Goal: Obtain resource: Download file/media

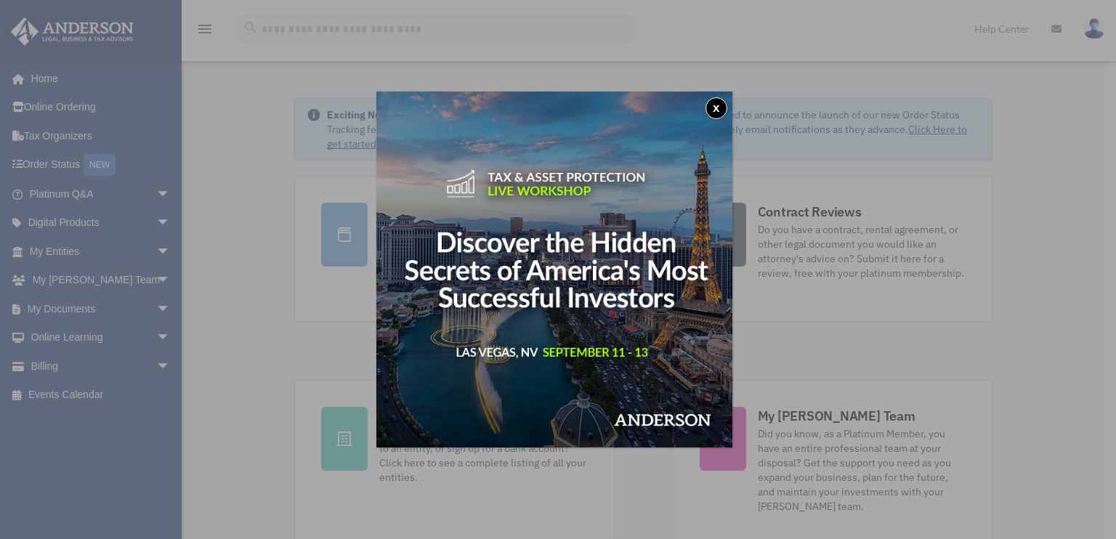
click at [715, 110] on button "x" at bounding box center [716, 108] width 22 height 22
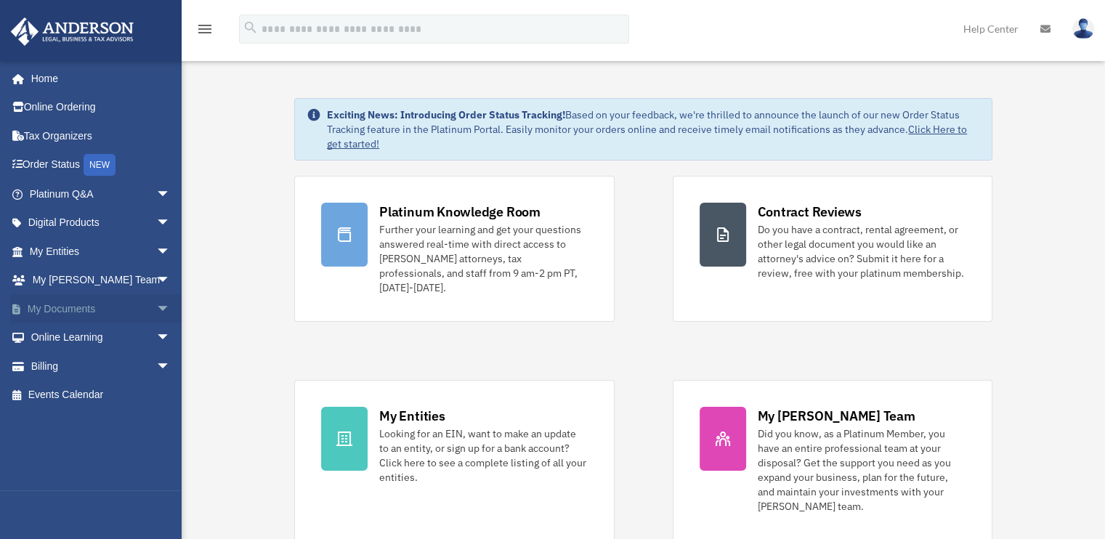
click at [156, 309] on span "arrow_drop_down" at bounding box center [170, 309] width 29 height 30
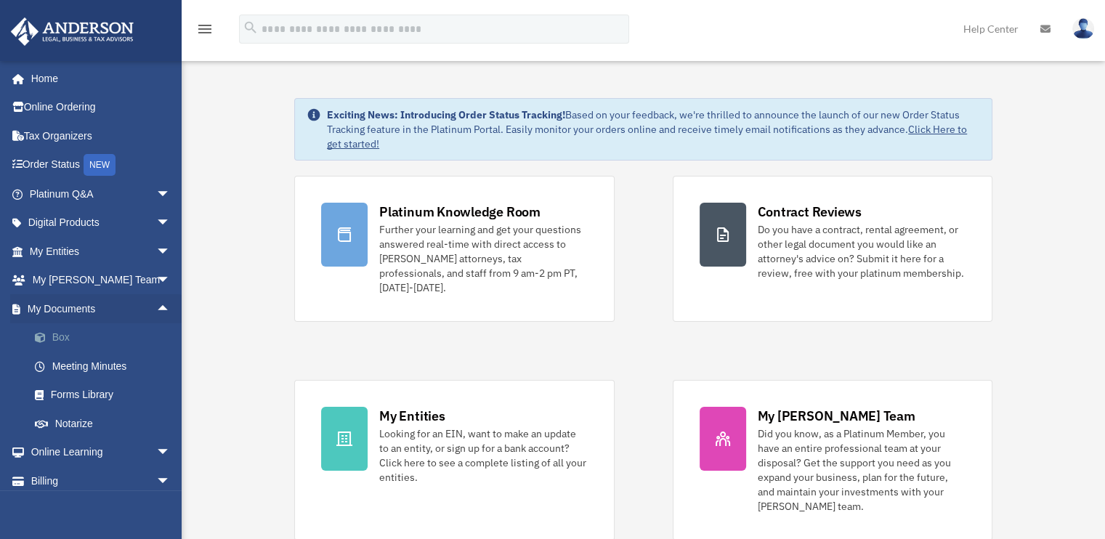
click at [63, 336] on link "Box" at bounding box center [106, 337] width 172 height 29
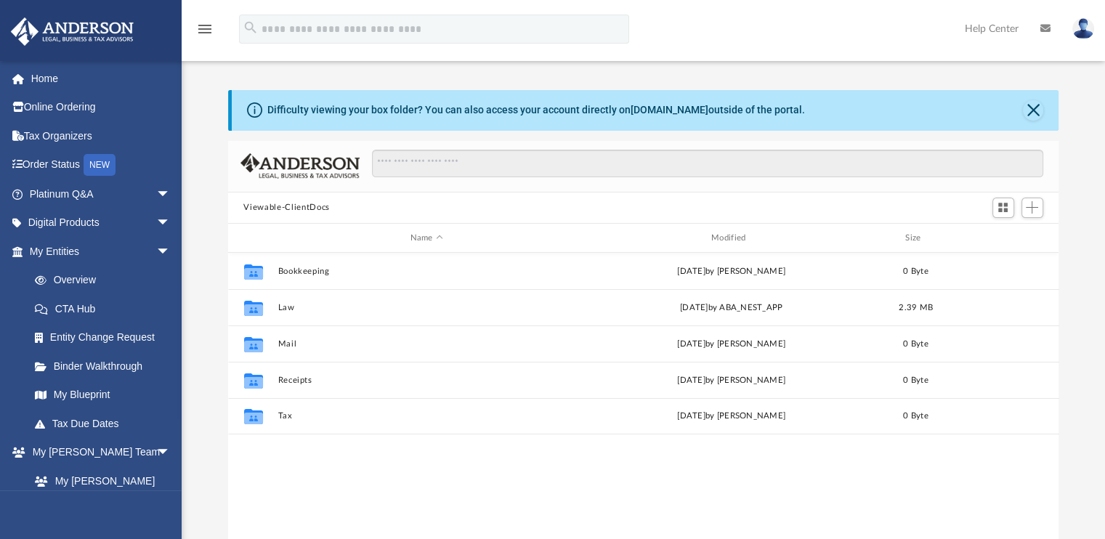
scroll to position [319, 820]
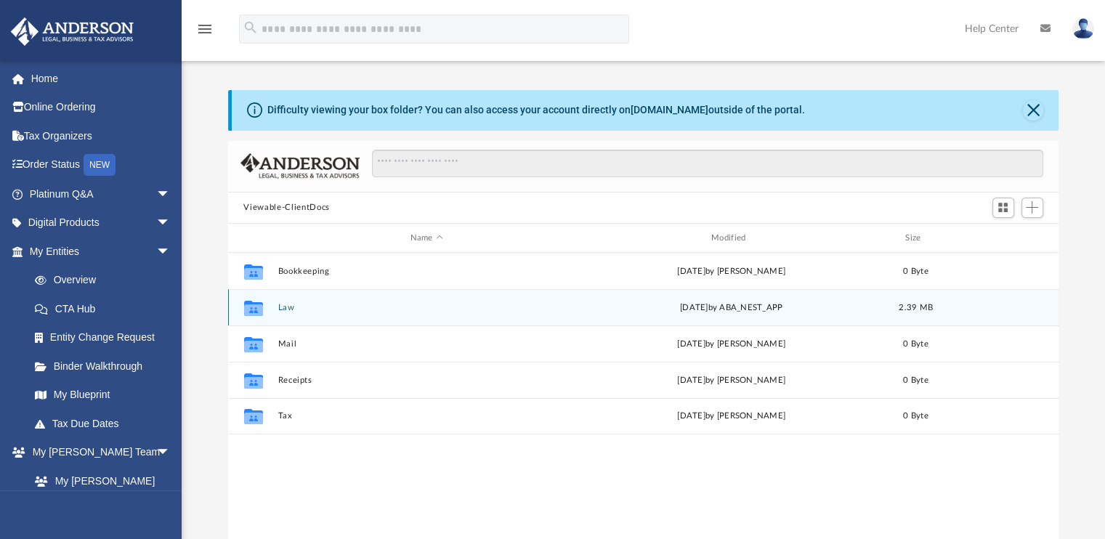
click at [251, 312] on g "grid" at bounding box center [252, 308] width 19 height 15
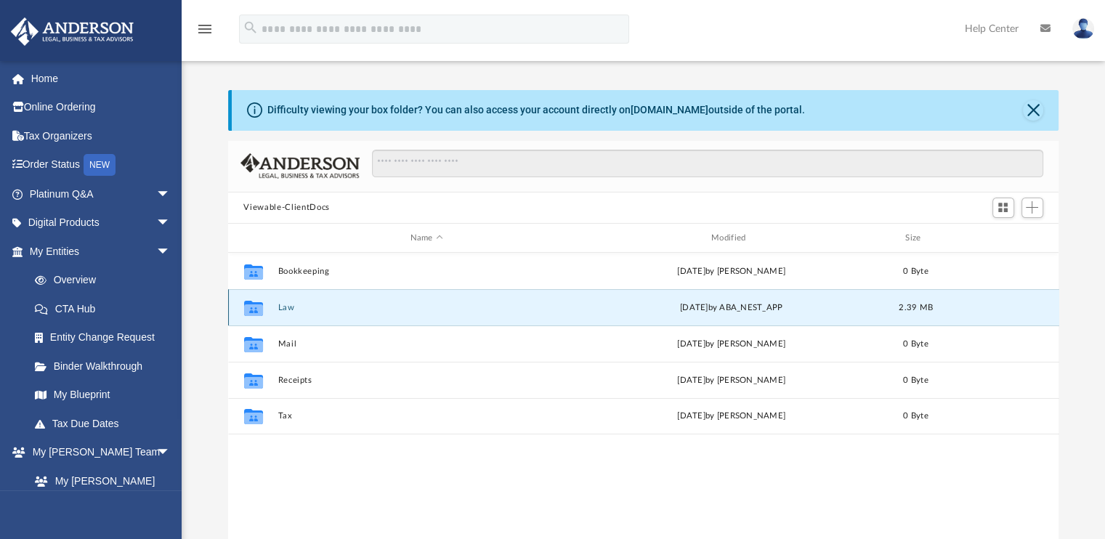
click at [252, 310] on icon "grid" at bounding box center [252, 308] width 19 height 15
click at [439, 298] on div "Collaborated Folder Law [DATE] by ABA_NEST_APP 2.39 MB" at bounding box center [643, 307] width 831 height 36
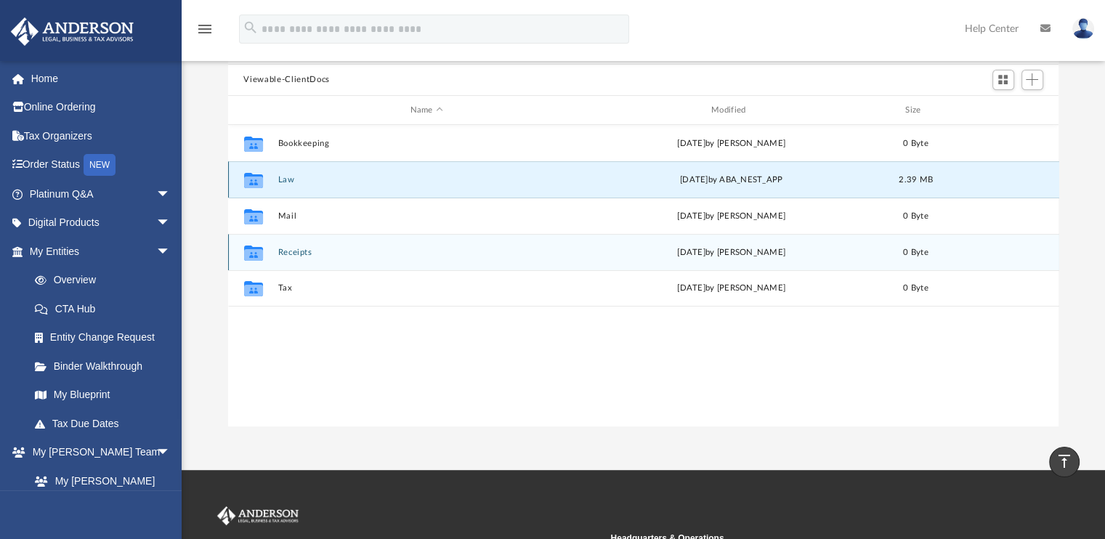
scroll to position [73, 0]
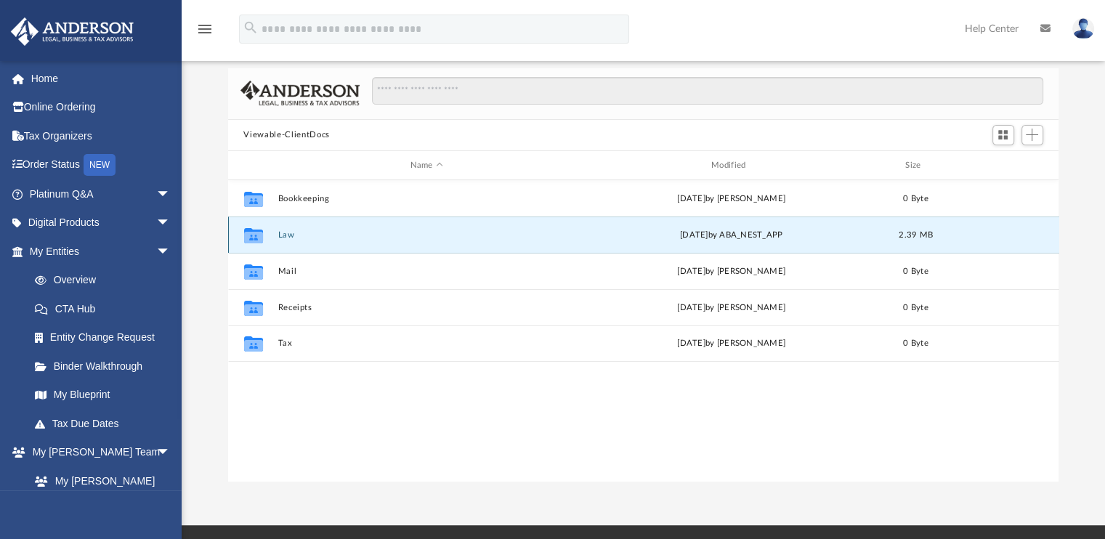
click at [246, 235] on icon "grid" at bounding box center [252, 238] width 19 height 12
drag, startPoint x: 246, startPoint y: 235, endPoint x: 238, endPoint y: 238, distance: 8.3
click at [238, 238] on div "Collaborated Folder" at bounding box center [253, 235] width 36 height 23
click at [1050, 243] on div "Collaborated Folder Law [DATE] by ABA_NEST_APP 2.39 MB" at bounding box center [643, 235] width 831 height 36
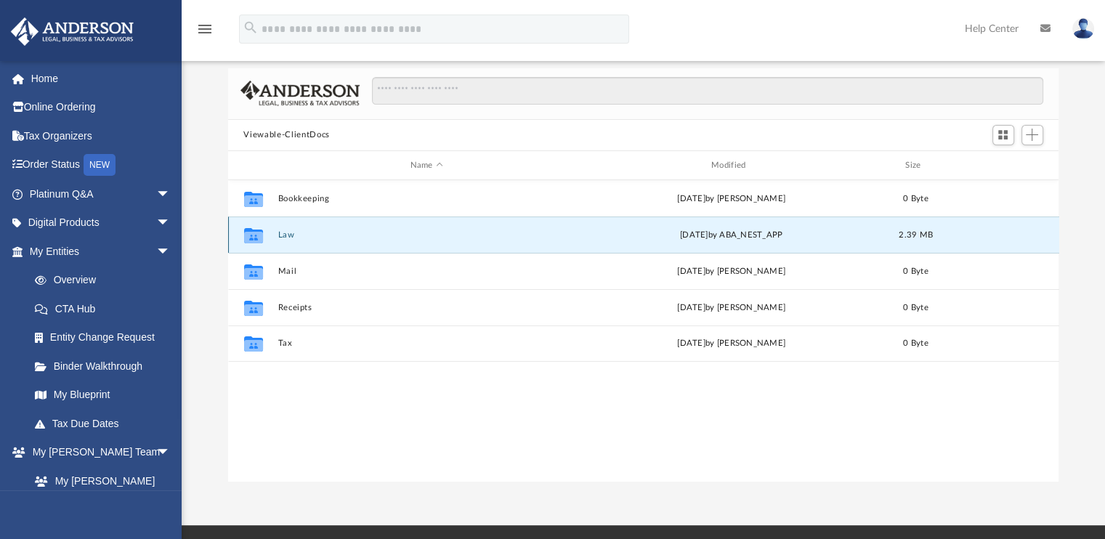
click at [1050, 243] on div "Collaborated Folder Law [DATE] by ABA_NEST_APP 2.39 MB" at bounding box center [643, 235] width 831 height 36
click at [556, 238] on button "Law" at bounding box center [427, 234] width 298 height 9
click at [555, 238] on button "Law" at bounding box center [427, 234] width 298 height 9
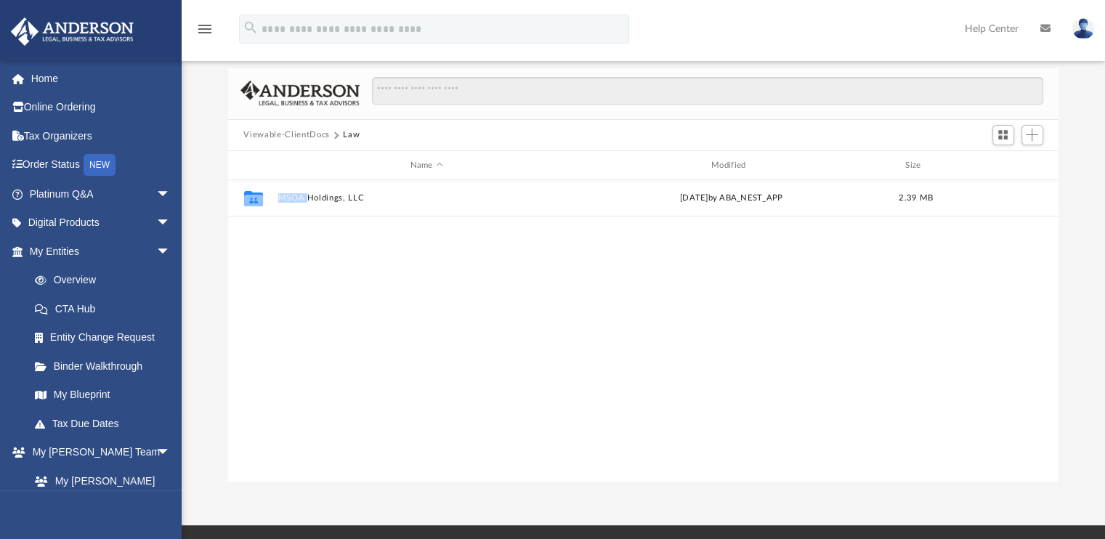
click at [371, 235] on div "Collaborated Folder MSOA Holdings, LLC [DATE] by ABA_NEST_APP 2.39 MB" at bounding box center [643, 330] width 831 height 301
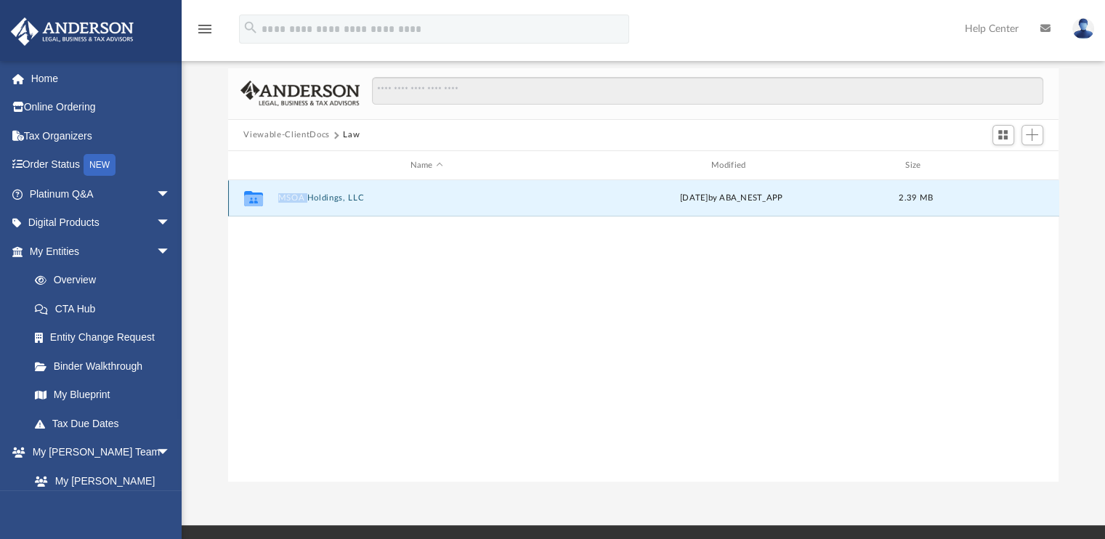
drag, startPoint x: 371, startPoint y: 235, endPoint x: 325, endPoint y: 196, distance: 60.8
click at [325, 196] on button "MSOA Holdings, LLC" at bounding box center [427, 198] width 298 height 9
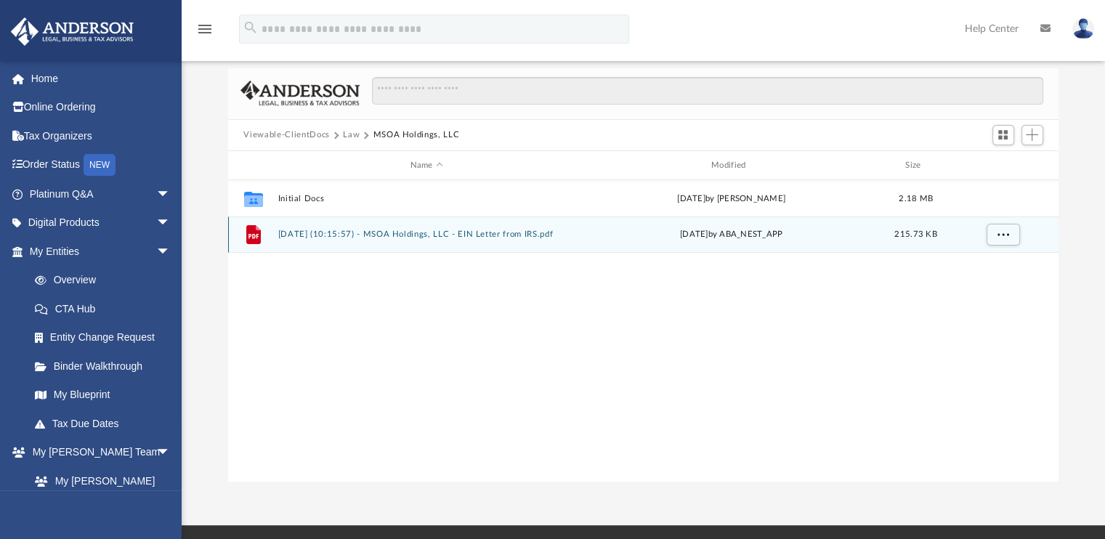
drag, startPoint x: 325, startPoint y: 196, endPoint x: 424, endPoint y: 234, distance: 106.5
click at [424, 234] on button "[DATE] (10:15:57) - MSOA Holdings, LLC - EIN Letter from IRS.pdf" at bounding box center [427, 234] width 298 height 9
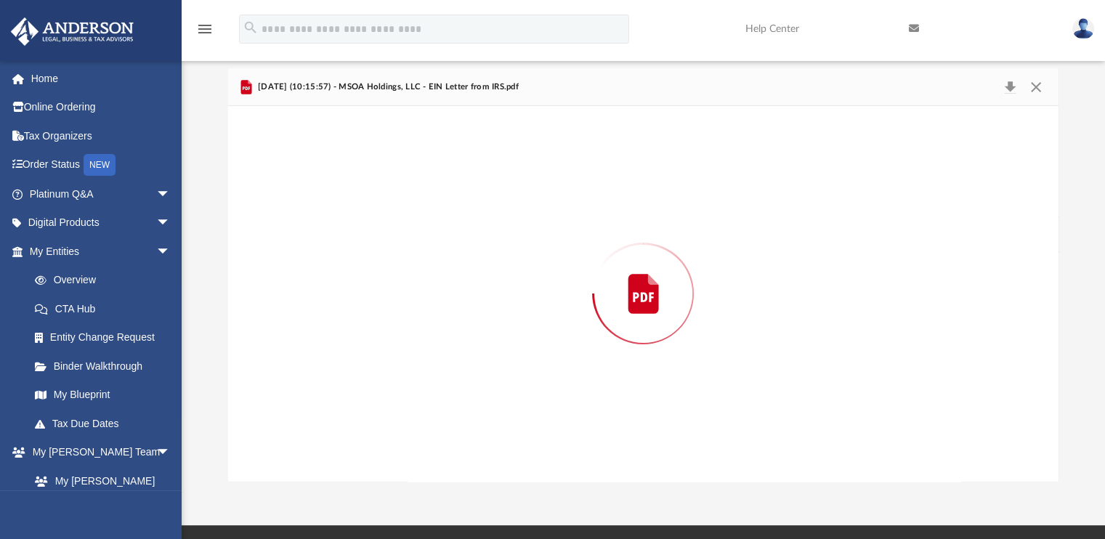
click at [424, 234] on div "Preview" at bounding box center [643, 293] width 831 height 375
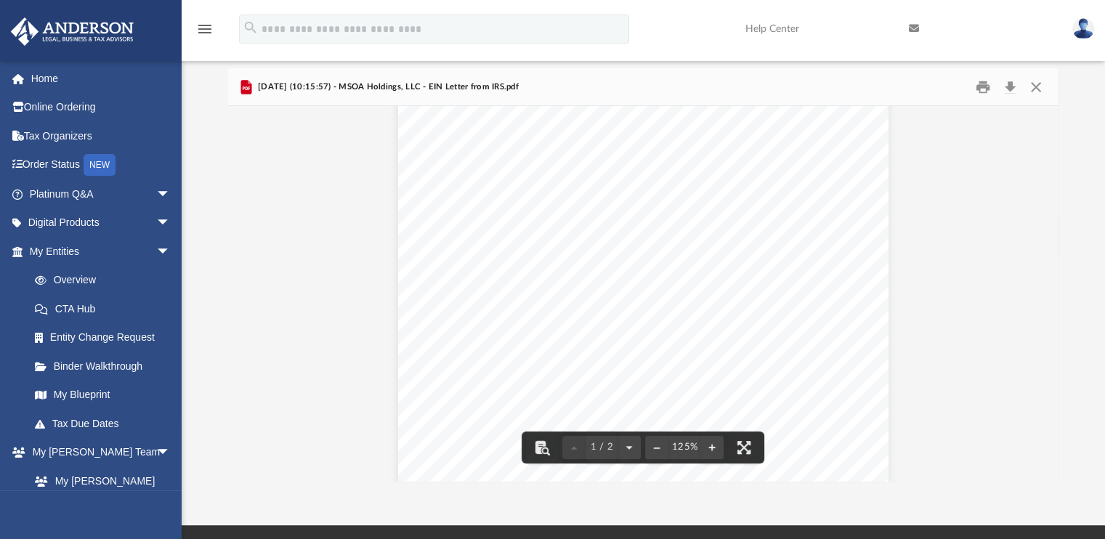
scroll to position [0, 0]
